Goal: Transaction & Acquisition: Purchase product/service

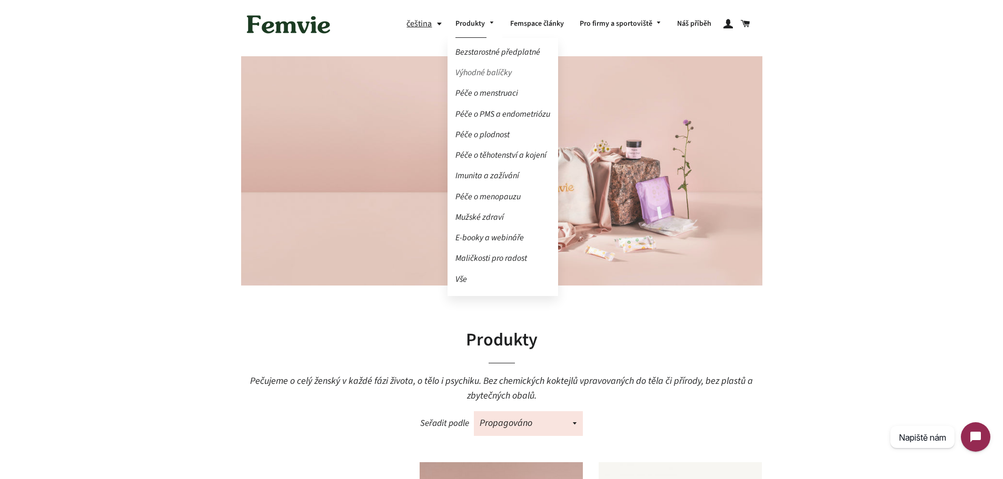
click at [493, 73] on link "Výhodné balíčky" at bounding box center [502, 73] width 111 height 18
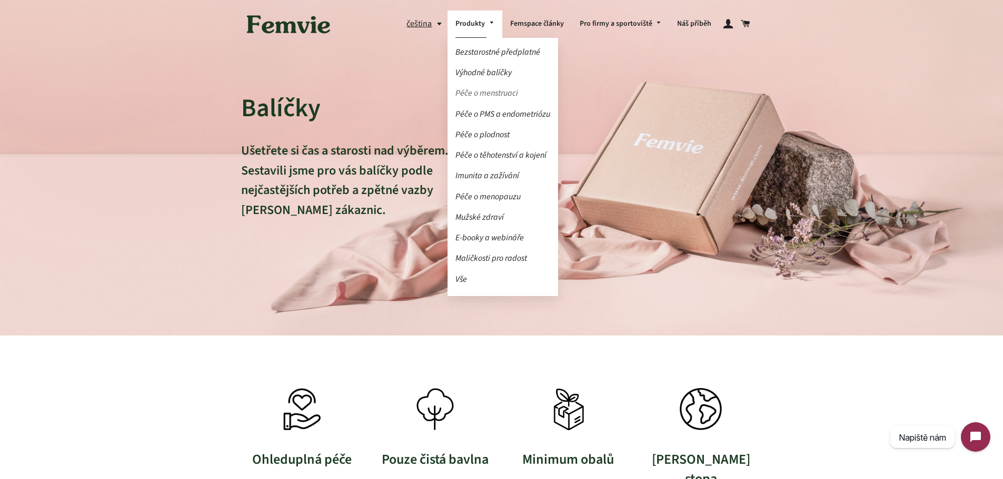
click at [479, 93] on link "Péče o menstruaci" at bounding box center [502, 93] width 111 height 18
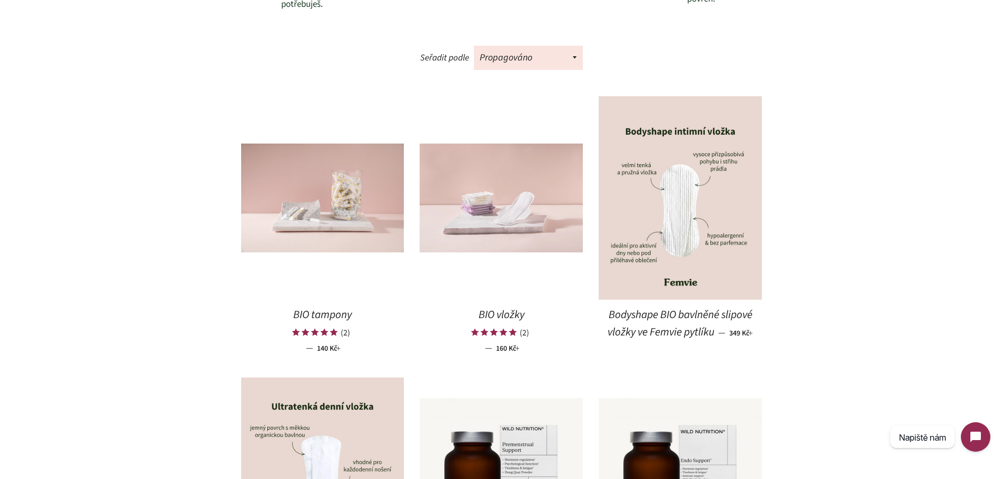
scroll to position [684, 0]
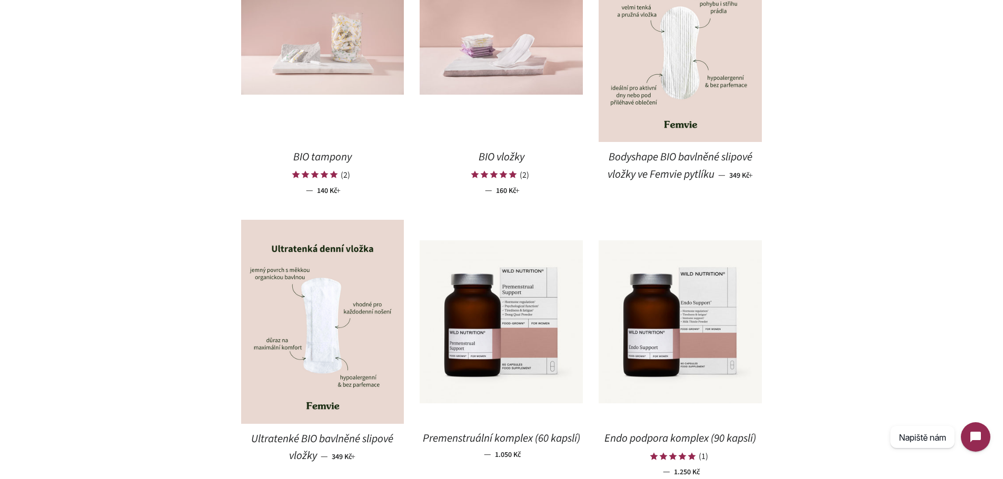
click at [352, 49] on img at bounding box center [322, 40] width 163 height 109
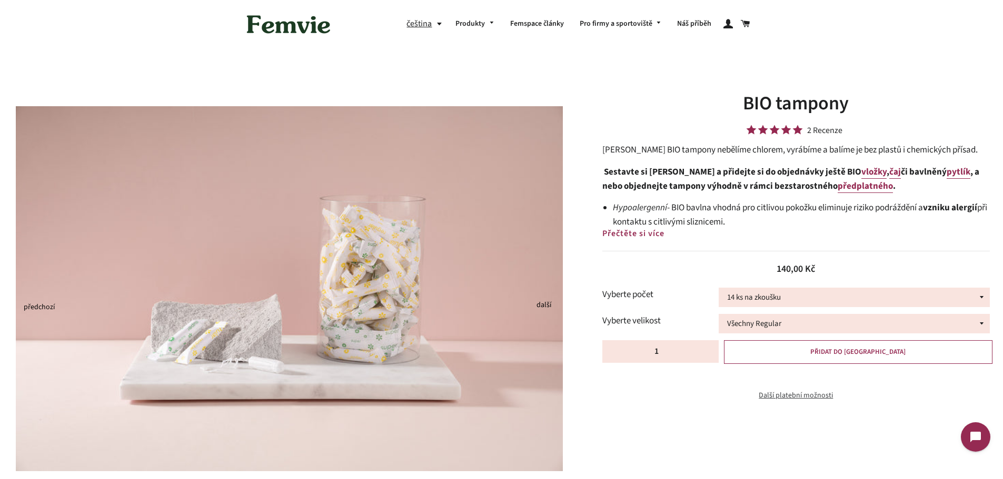
scroll to position [316, 0]
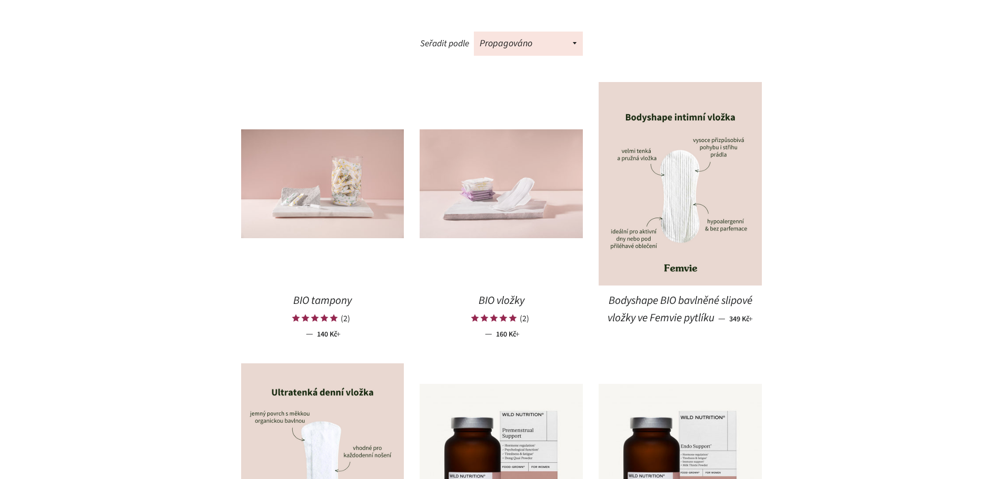
click at [521, 189] on img at bounding box center [500, 183] width 163 height 109
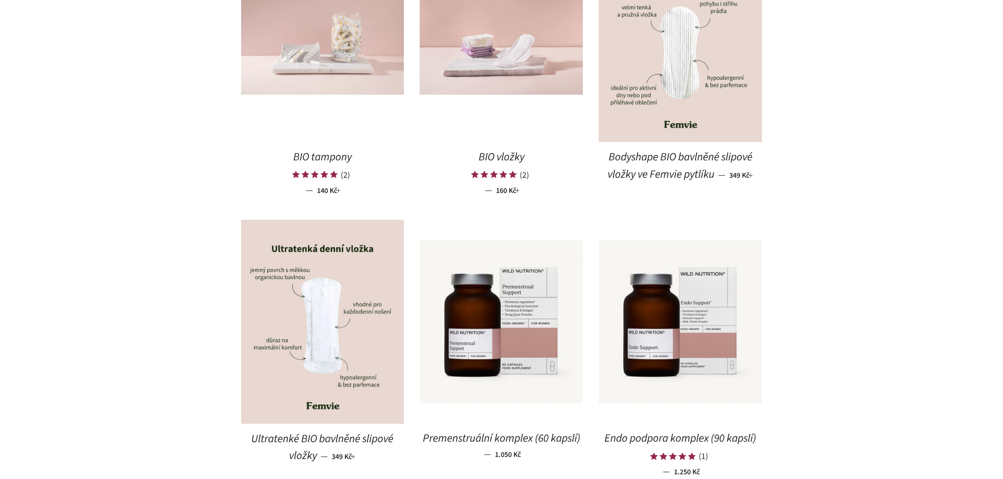
click at [380, 54] on img at bounding box center [322, 40] width 163 height 109
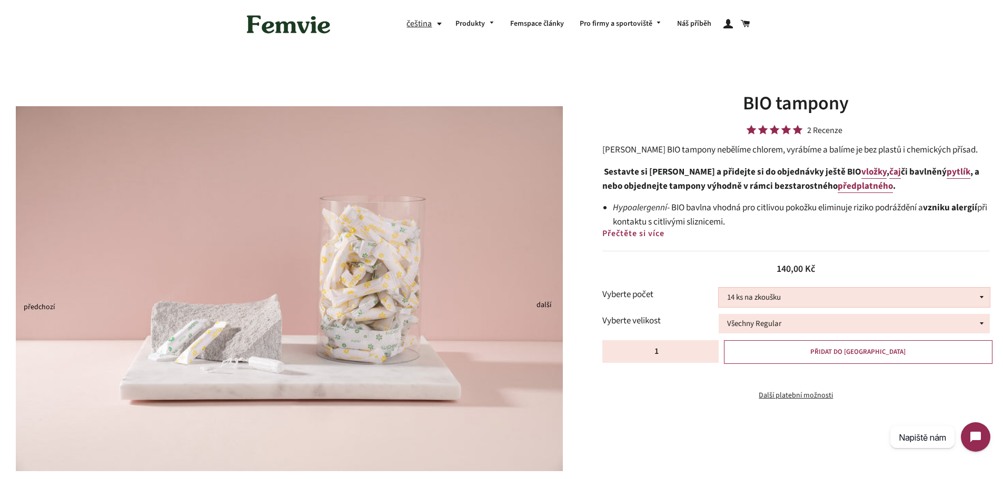
click at [790, 306] on select "14 ks na zkoušku 36 ks 100 ks" at bounding box center [853, 297] width 271 height 19
select select "36 ks"
click at [718, 288] on select "14 ks na zkoušku 36 ks 100 ks" at bounding box center [853, 297] width 271 height 19
click at [785, 322] on select "Všechny Regular Všechny Super Půl na půl" at bounding box center [853, 323] width 271 height 19
select select "Půl na půl"
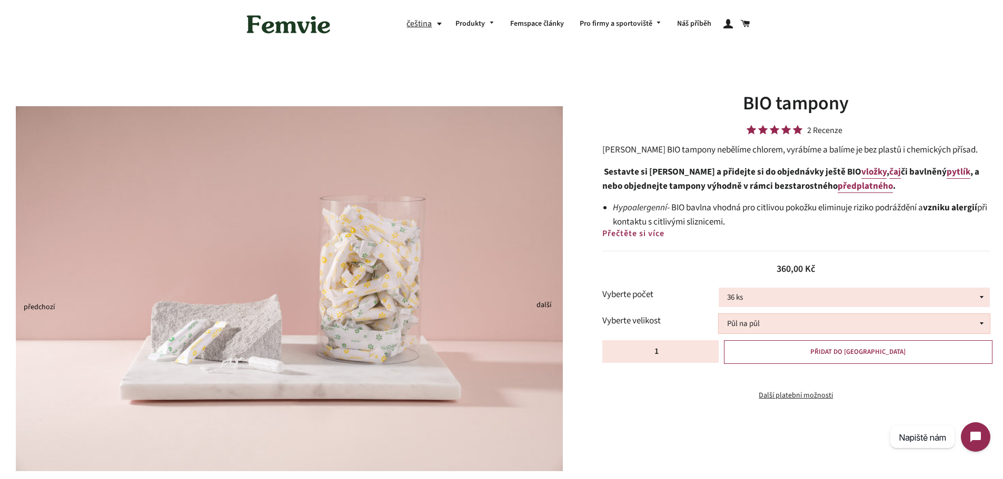
click at [718, 314] on select "Všechny Regular Všechny Super Půl na půl" at bounding box center [853, 323] width 271 height 19
